Goal: Consume media (video, audio): Browse casually

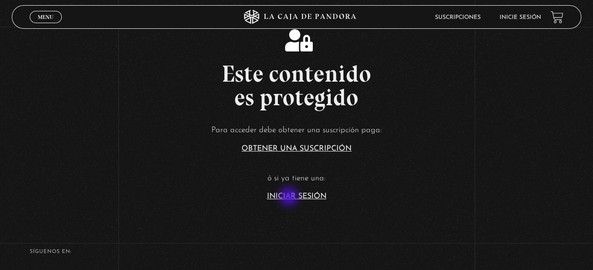
click at [289, 197] on link "Iniciar Sesión" at bounding box center [296, 196] width 59 height 8
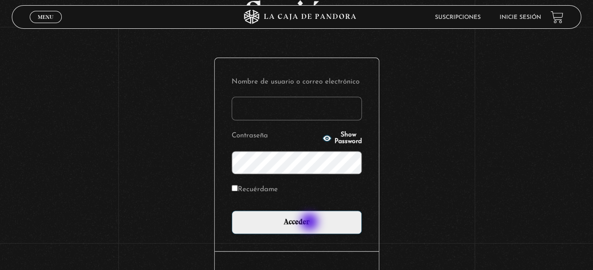
scroll to position [82, 0]
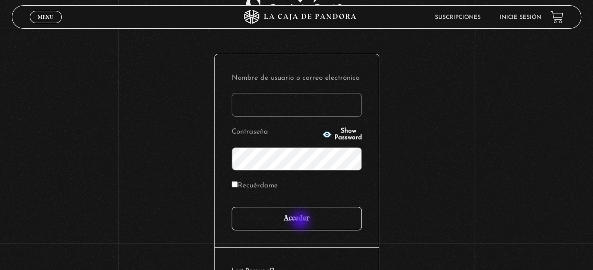
type input "[EMAIL_ADDRESS][DOMAIN_NAME]"
click at [301, 221] on input "Acceder" at bounding box center [296, 218] width 130 height 24
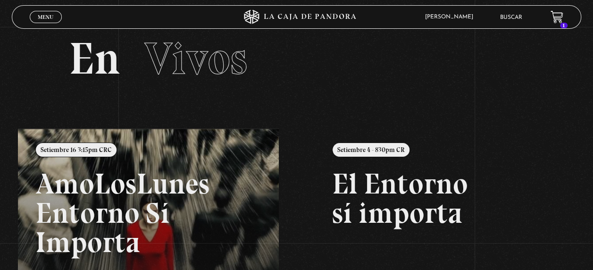
scroll to position [12, 0]
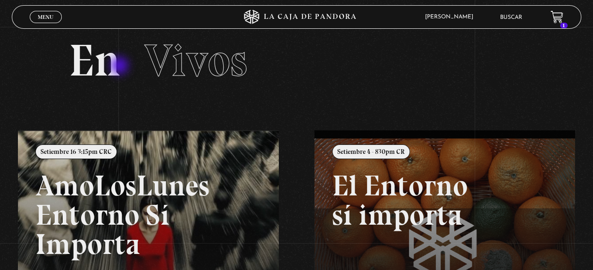
click at [120, 66] on h2 "En Vivos" at bounding box center [296, 60] width 455 height 45
click at [194, 65] on span "Vivos" at bounding box center [195, 60] width 103 height 54
click at [47, 18] on span "Menu" at bounding box center [46, 17] width 16 height 6
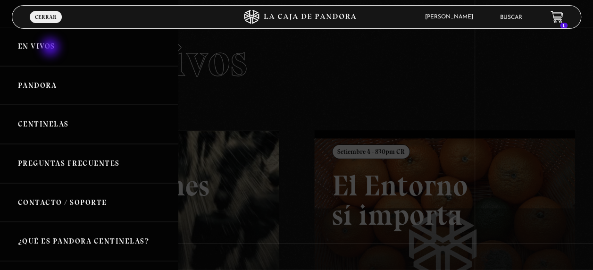
click at [51, 48] on link "En vivos" at bounding box center [89, 46] width 178 height 39
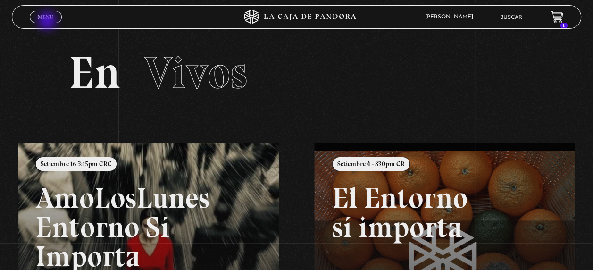
click at [48, 22] on span "Cerrar" at bounding box center [46, 25] width 22 height 7
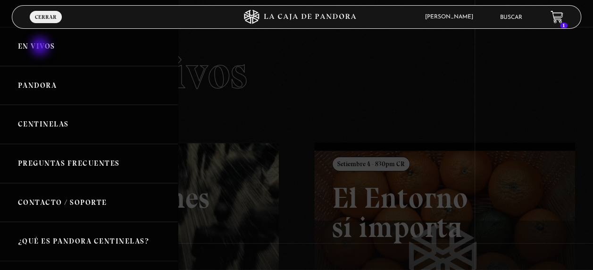
click at [41, 47] on link "En vivos" at bounding box center [89, 46] width 178 height 39
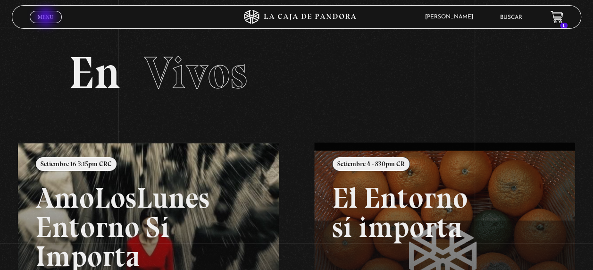
click at [47, 18] on span "Menu" at bounding box center [46, 17] width 16 height 6
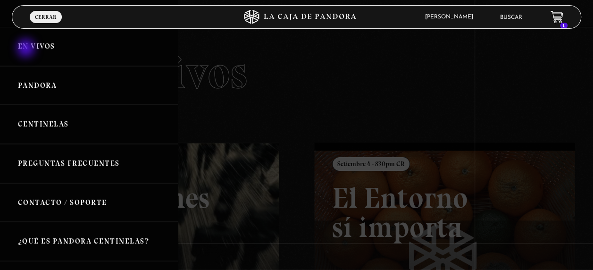
click at [27, 49] on link "En vivos" at bounding box center [89, 46] width 178 height 39
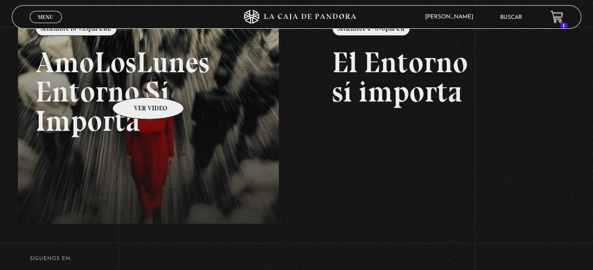
scroll to position [137, 0]
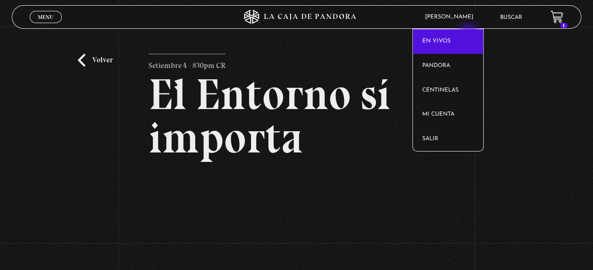
click at [470, 35] on link "En vivos" at bounding box center [447, 41] width 70 height 25
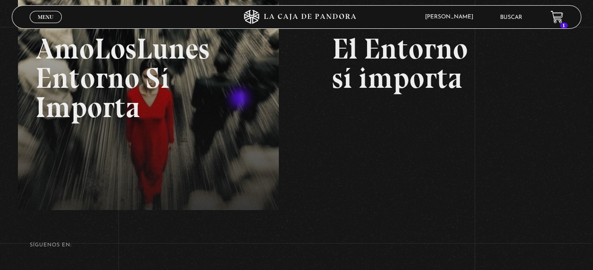
scroll to position [149, 0]
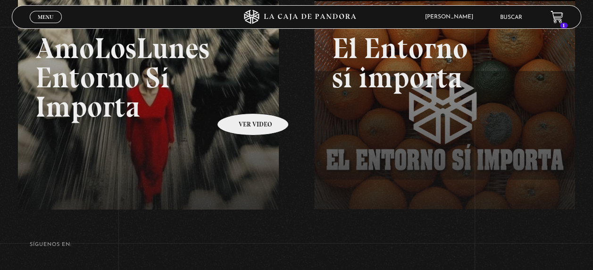
click at [240, 99] on link at bounding box center [314, 128] width 593 height 270
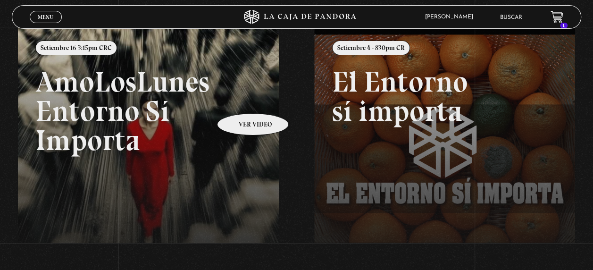
scroll to position [99, 0]
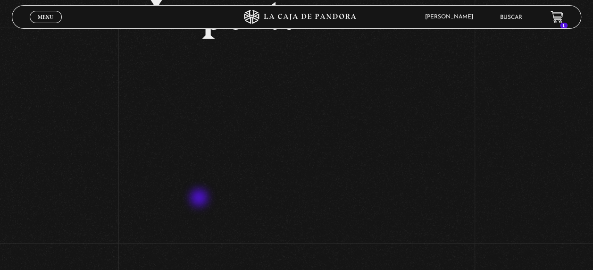
scroll to position [166, 0]
